Goal: Task Accomplishment & Management: Complete application form

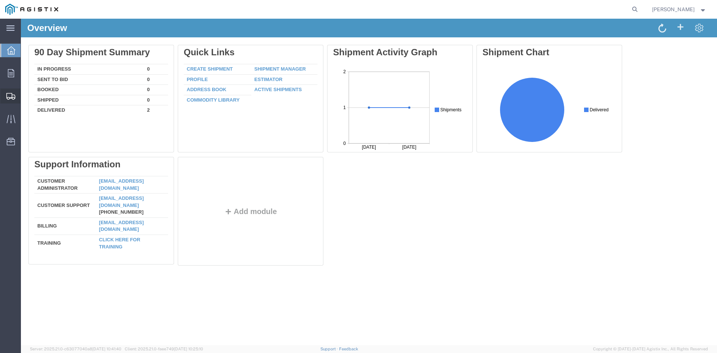
click at [4, 89] on div at bounding box center [10, 96] width 21 height 15
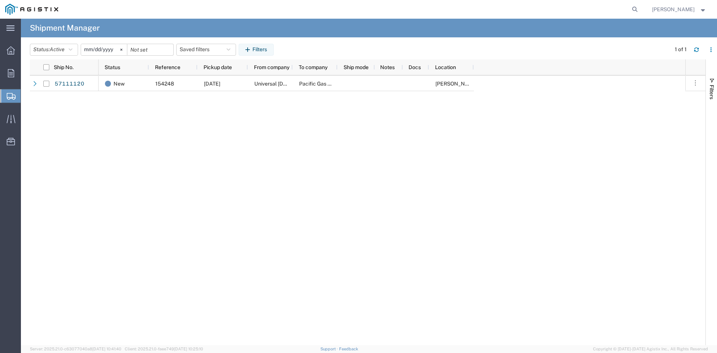
click at [0, 0] on span "Create Shipment" at bounding box center [0, 0] width 0 height 0
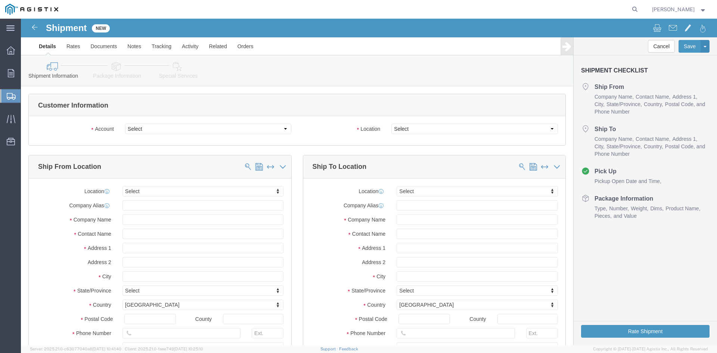
select select
drag, startPoint x: 242, startPoint y: 130, endPoint x: 221, endPoint y: 112, distance: 28.0
click select "Select PG&E Universal Rectifiers Inc"
select select "9596"
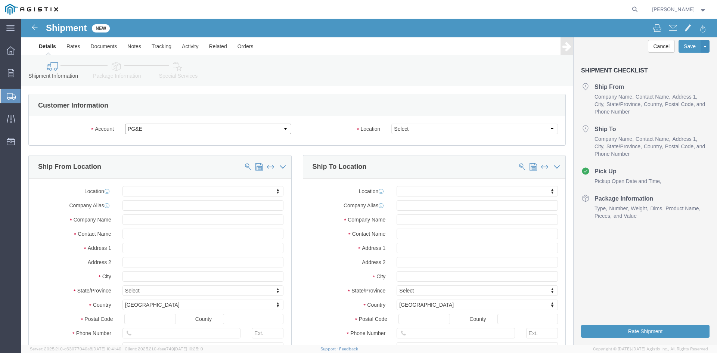
click select "Select PG&E Universal Rectifiers Inc"
select select
select select "PURCHORD"
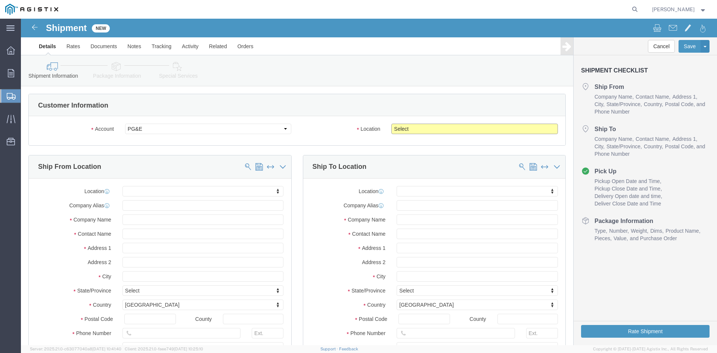
click select "Select All Others [GEOGRAPHIC_DATA] [GEOGRAPHIC_DATA] [GEOGRAPHIC_DATA] [GEOGRA…"
click input "text"
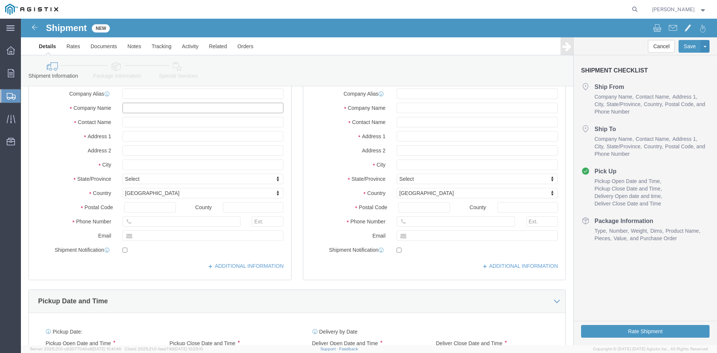
scroll to position [112, 0]
type input "Universal Rectifiers"
click input "text"
type input "[PERSON_NAME]"
click input "text"
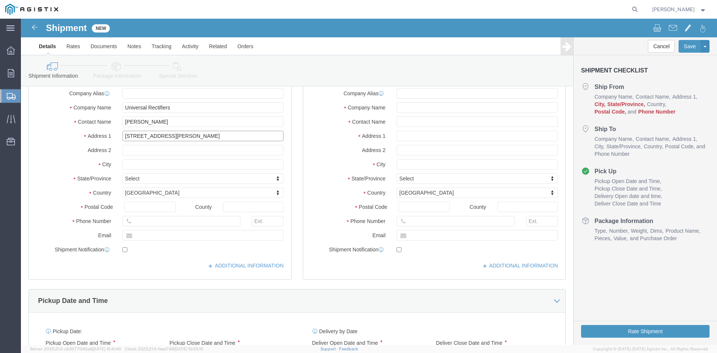
type input "[STREET_ADDRESS][PERSON_NAME]"
select select
click input "text"
type input "[GEOGRAPHIC_DATA]"
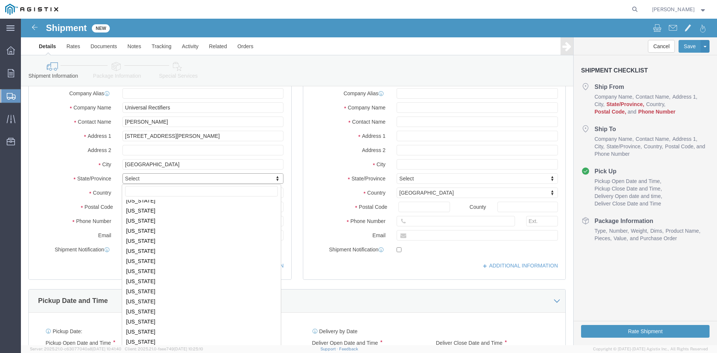
scroll to position [388, 0]
select select
select select "[GEOGRAPHIC_DATA]"
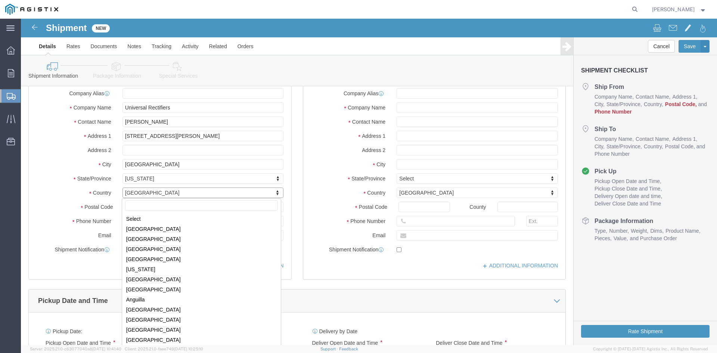
scroll to position [2270, 0]
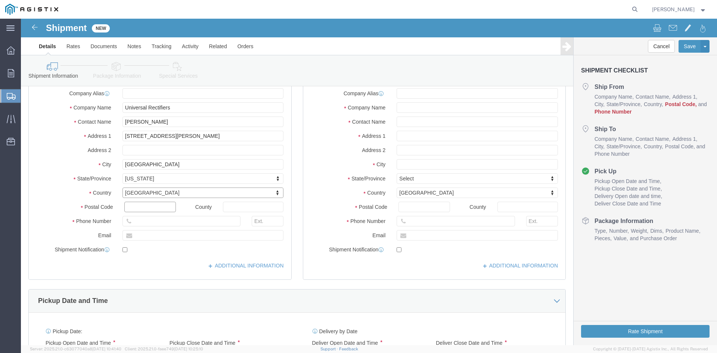
click input "text"
type input "77461"
select select
click input "text"
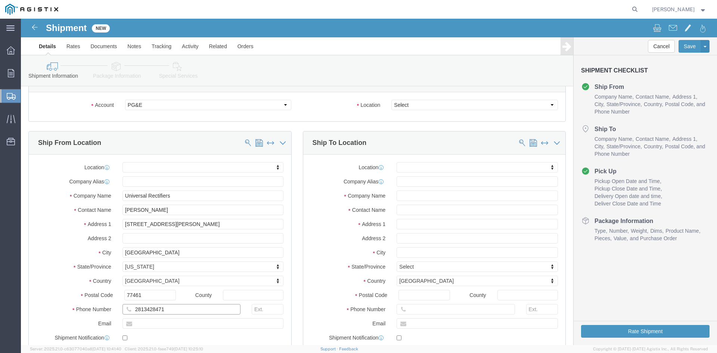
scroll to position [37, 0]
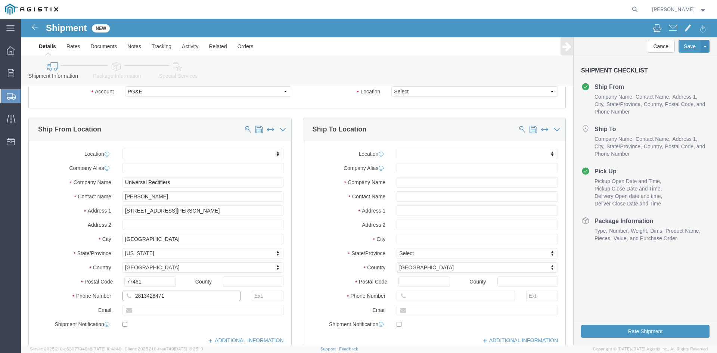
type input "2813428471"
click input "text"
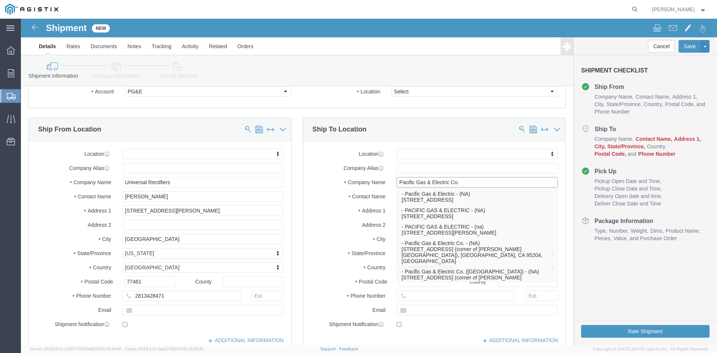
type input "Pacific Gas & Electric Co."
drag, startPoint x: 330, startPoint y: 220, endPoint x: 332, endPoint y: 213, distance: 7.3
click label "City"
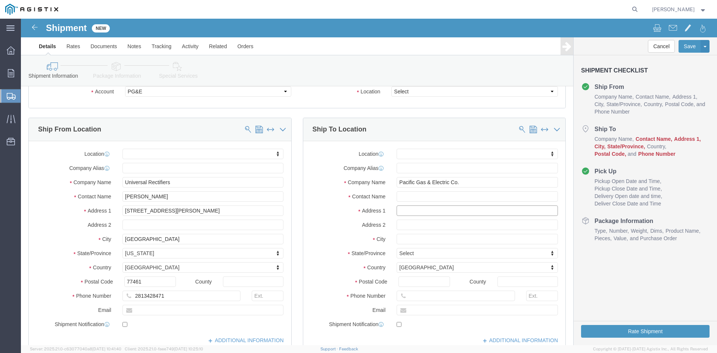
click input "text"
type input "[PERSON_NAME]"
click input "text"
type input "[STREET_ADDRESS]"
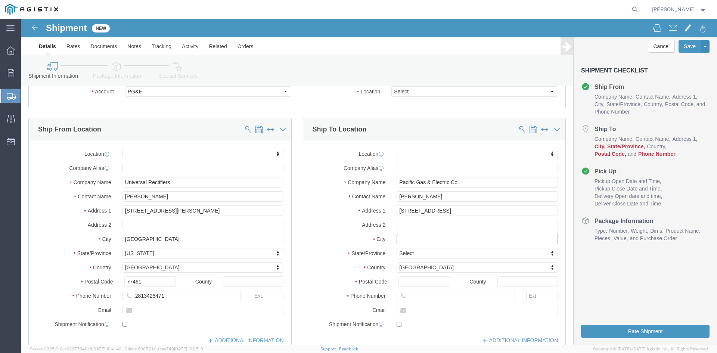
select select
click input "text"
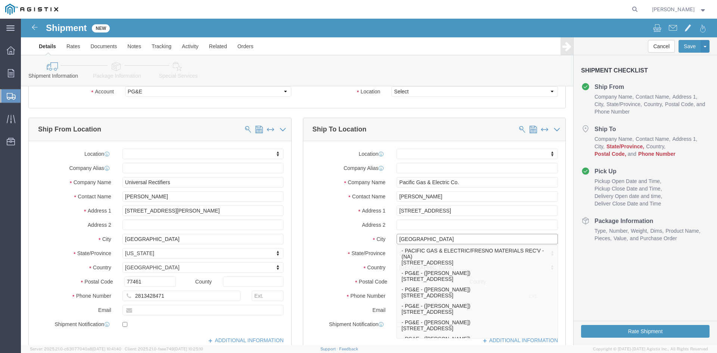
type input "[GEOGRAPHIC_DATA]"
click div "Cancel Save Assign To Save As Template Shipment Checklist Ship From Company Nam…"
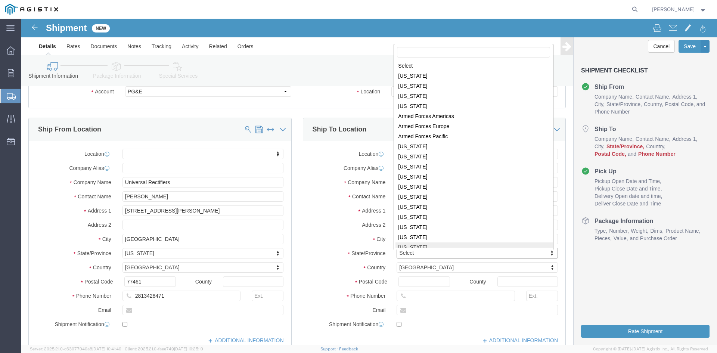
scroll to position [1, 0]
select select
select select "CA"
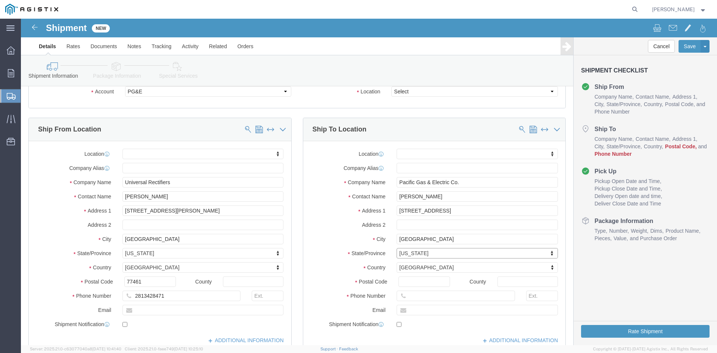
click div "Postal Code"
click input "Postal Code"
type input "93725"
select select
click input "text"
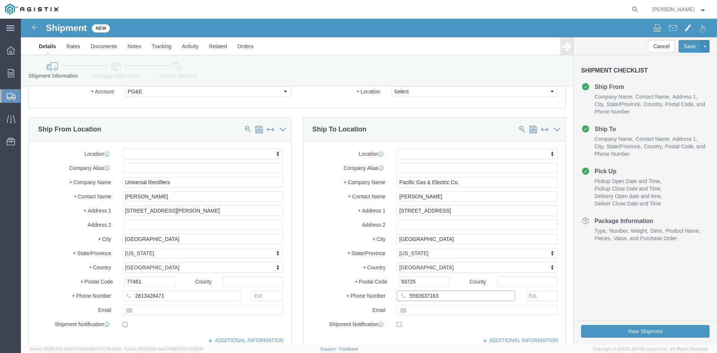
type input "5592637163"
click div "Shipment Checklist Ship From Company Name Contact Name Address 1 City State/Pro…"
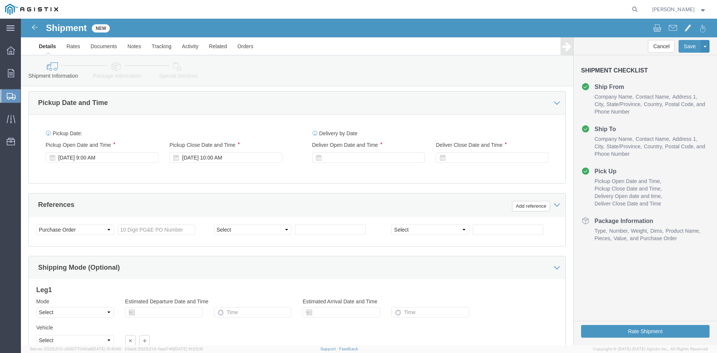
scroll to position [299, 0]
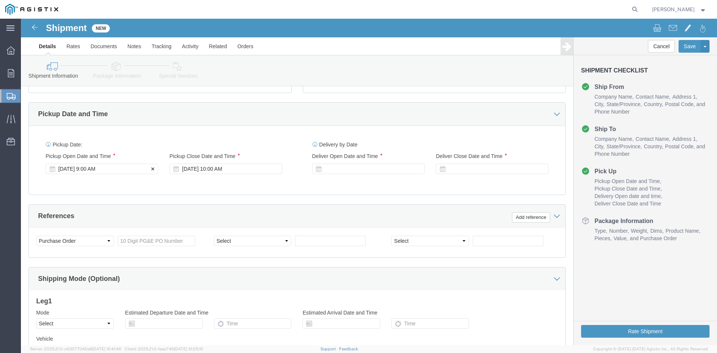
click div "[DATE] 9:00 AM"
click div "[DATE] 10:00 AM"
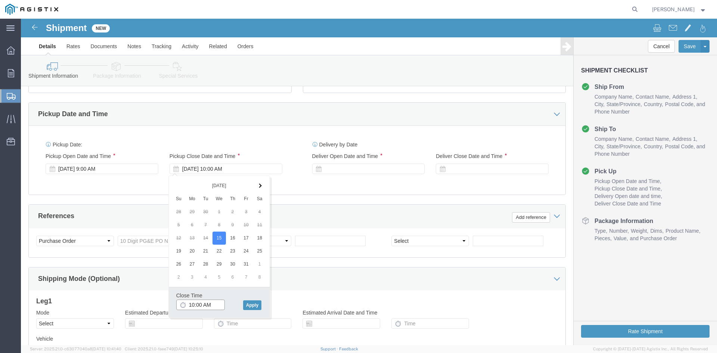
click input "10:00 AM"
type input "1"
type input "5"
type input "4:00 PM"
click button "Apply"
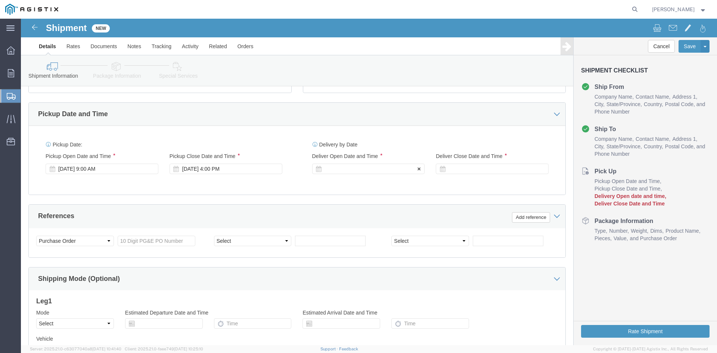
click div
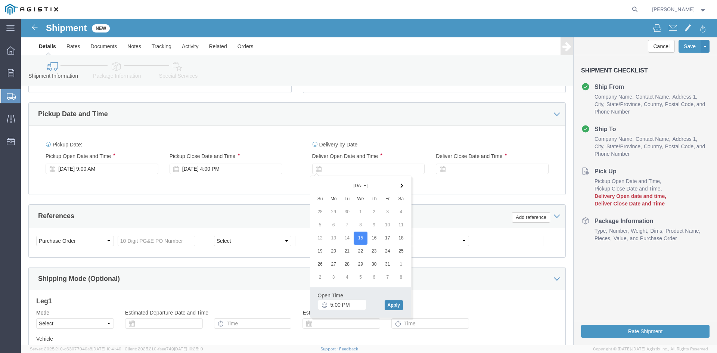
click button "Apply"
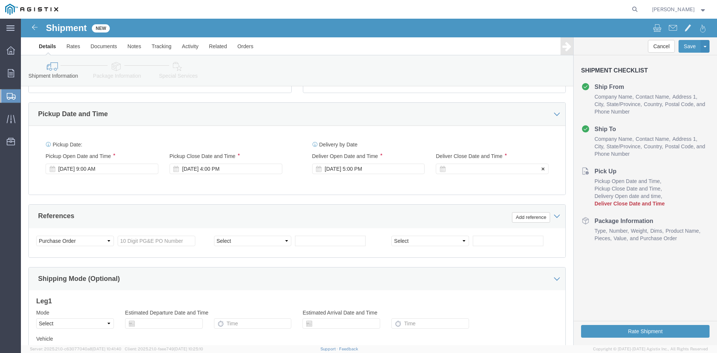
click div
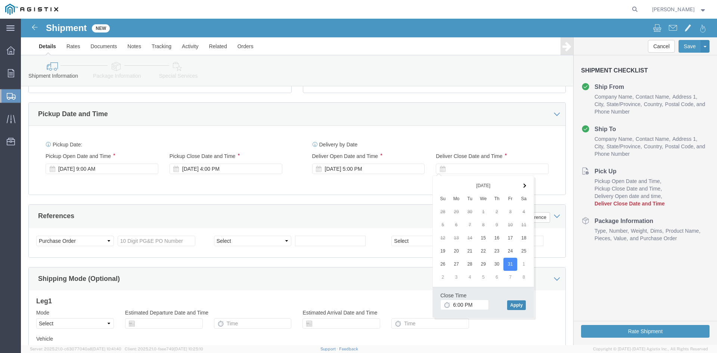
click button "Apply"
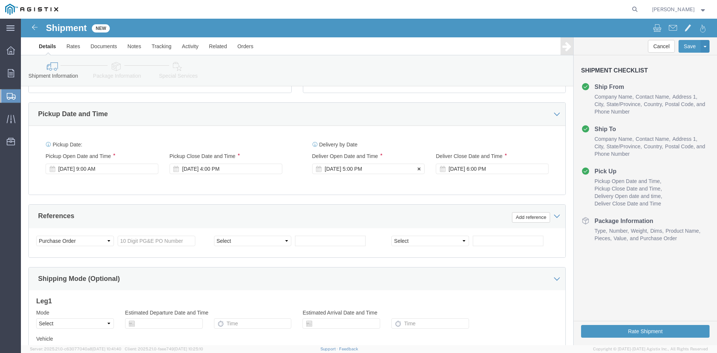
click div "[DATE] 5:00 PM"
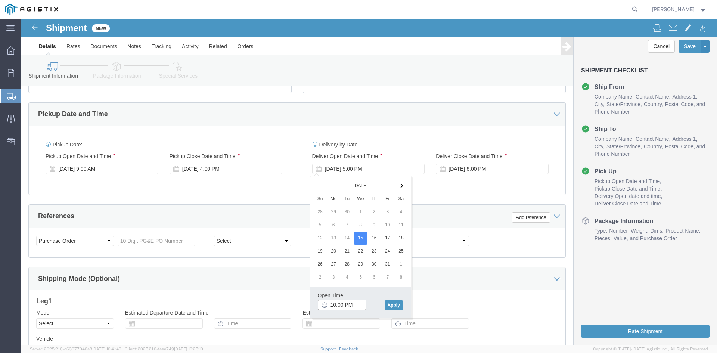
click input "10:00 PM"
click input "10:00AM"
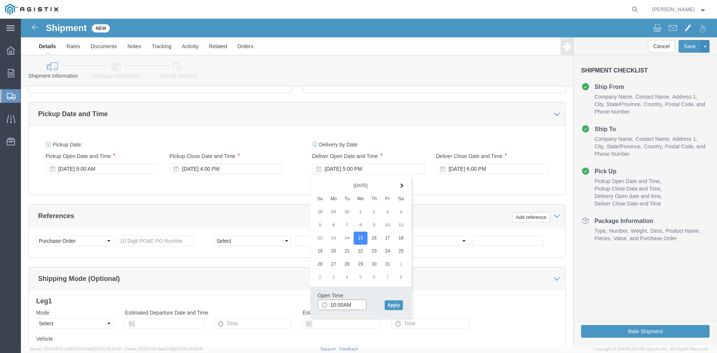
click input "10:00AM"
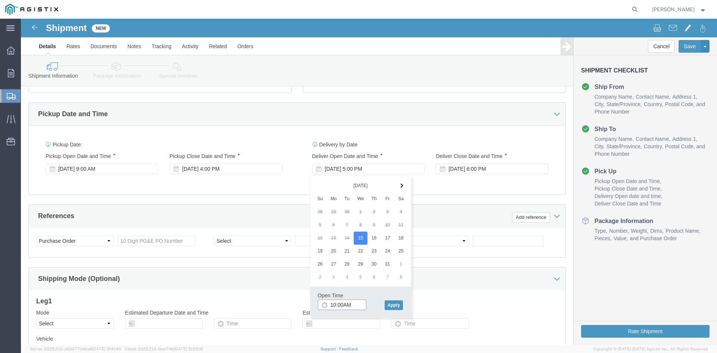
click input "10:00AM"
type input "10:00 AM"
click button "Apply"
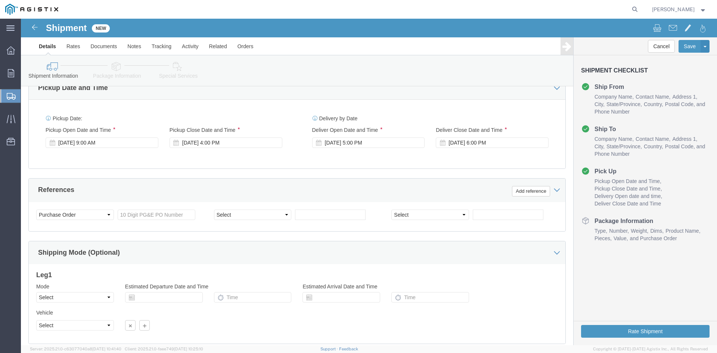
scroll to position [336, 0]
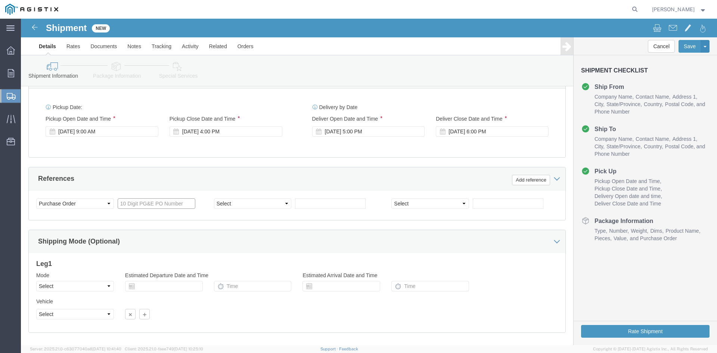
click input "text"
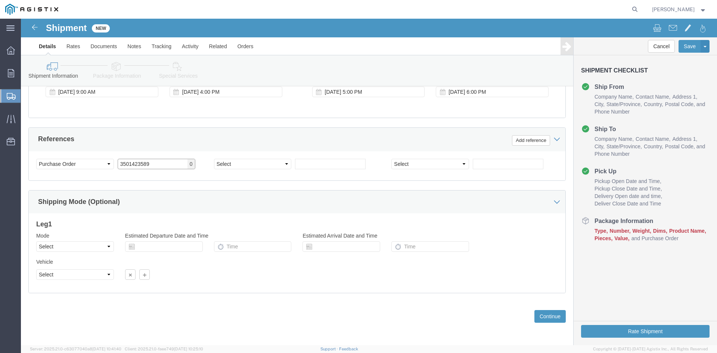
scroll to position [376, 0]
type input "3501423589"
click div "Mode Select Air Less than Truckload Multi-Leg Ocean Freight Rail Small Parcel T…"
click button "Continue"
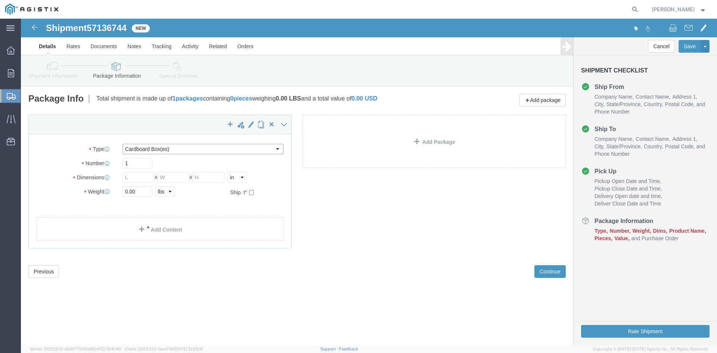
click select "Select Bulk Bundle(s) Cardboard Box(es) Carton(s) Crate(s) Drum(s) (Fiberboard)…"
select select "PSNS"
click select "Select Bulk Bundle(s) Cardboard Box(es) Carton(s) Crate(s) Drum(s) (Fiberboard)…"
click input "text"
type input "28"
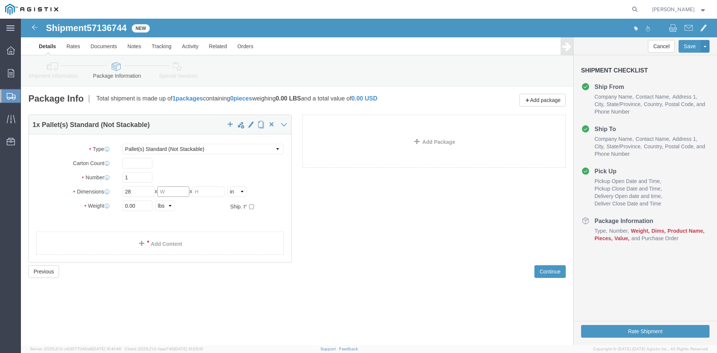
click input "text"
type input "36"
click input "text"
type input "38"
click input "0.00"
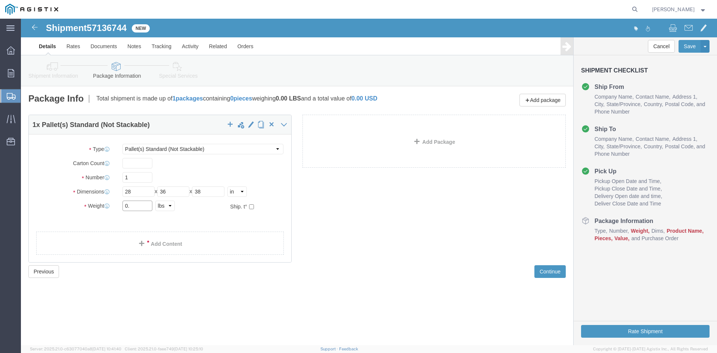
type input "0"
type input "200"
click link "Add Content"
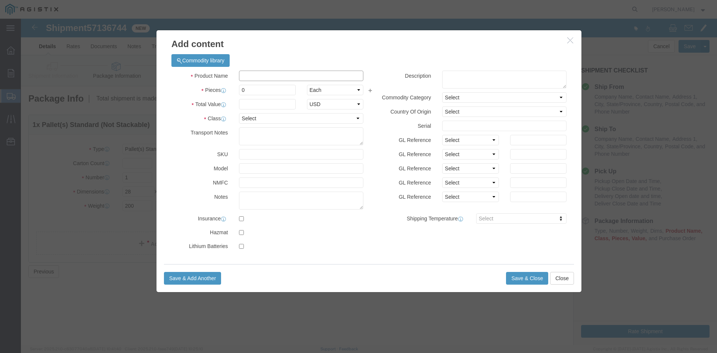
click input "text"
type input "Transformer/Rectifier"
click div "Product Name Transformer/Rectifier Pieces 0 Select Bag Barrels 100Board Feet Bo…"
click input "0"
type input "8"
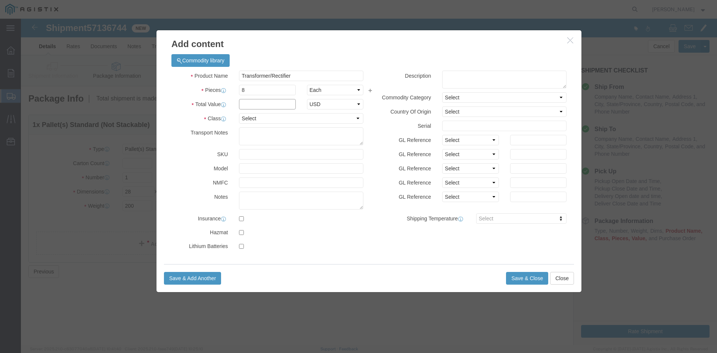
click input "text"
type input "8,568.00"
click select "Select 50 55 60 65 70 85 92.5 100 125 175 250 300 400"
select select "70"
click select "Select 50 55 60 65 70 85 92.5 100 125 175 250 300 400"
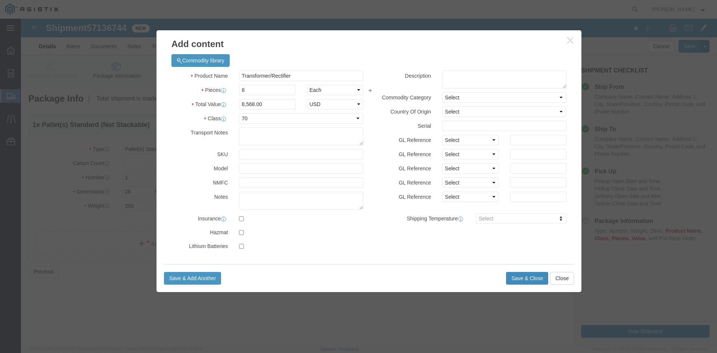
click button "Save & Close"
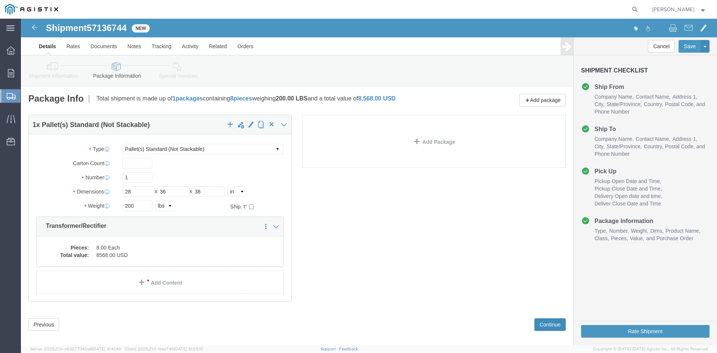
click button "Continue"
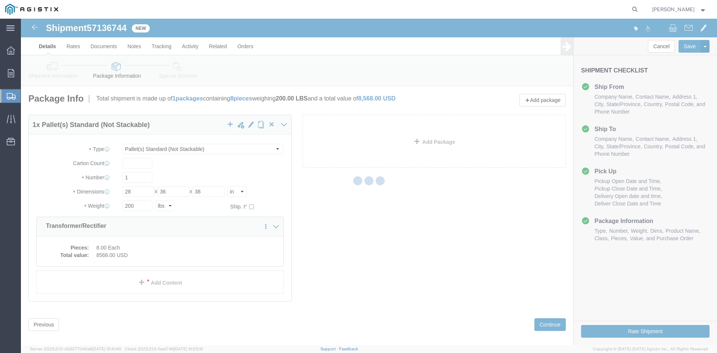
select select
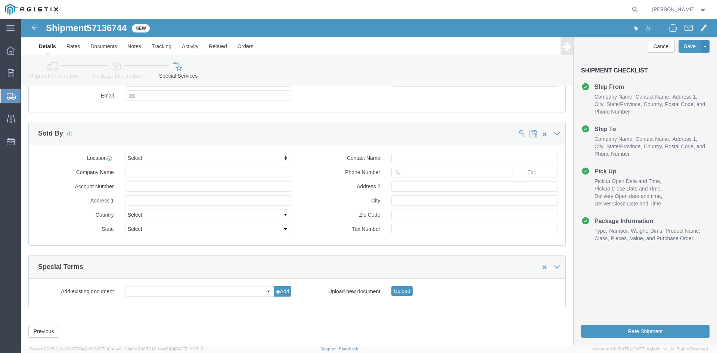
scroll to position [688, 0]
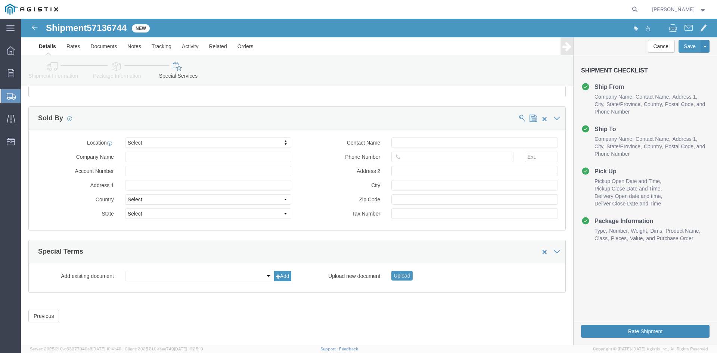
click button "Rate Shipment"
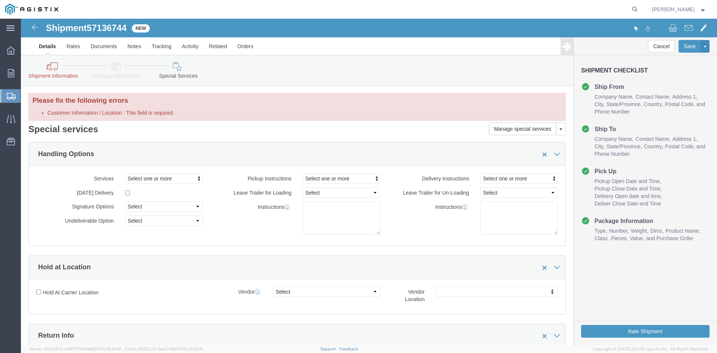
scroll to position [0, 0]
click icon
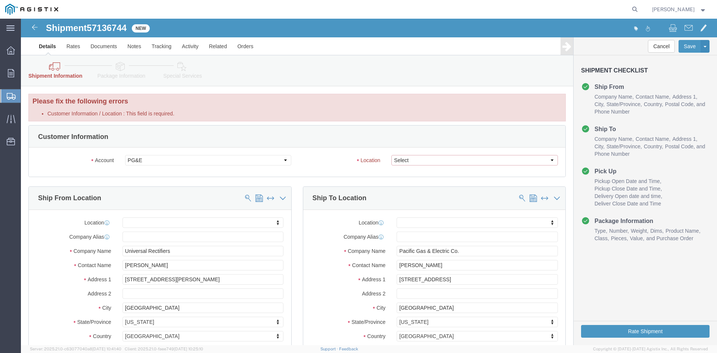
click select "Select All Others [GEOGRAPHIC_DATA] [GEOGRAPHIC_DATA] [GEOGRAPHIC_DATA] [GEOGRA…"
select select "23082"
click select "Select All Others [GEOGRAPHIC_DATA] [GEOGRAPHIC_DATA] [GEOGRAPHIC_DATA] [GEOGRA…"
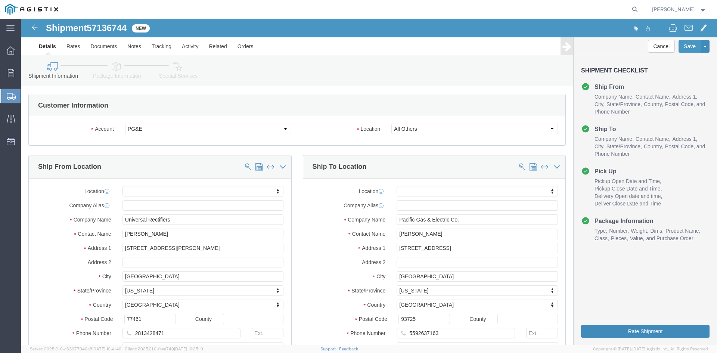
click button "Rate Shipment"
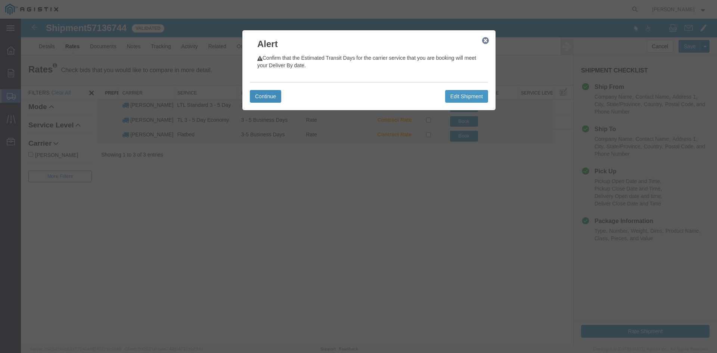
click at [275, 102] on button "Continue" at bounding box center [265, 96] width 31 height 13
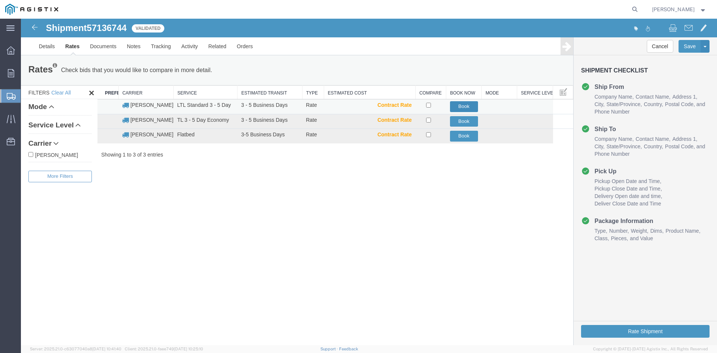
click at [464, 106] on button "Book" at bounding box center [464, 106] width 28 height 11
